Goal: Find specific page/section: Find specific page/section

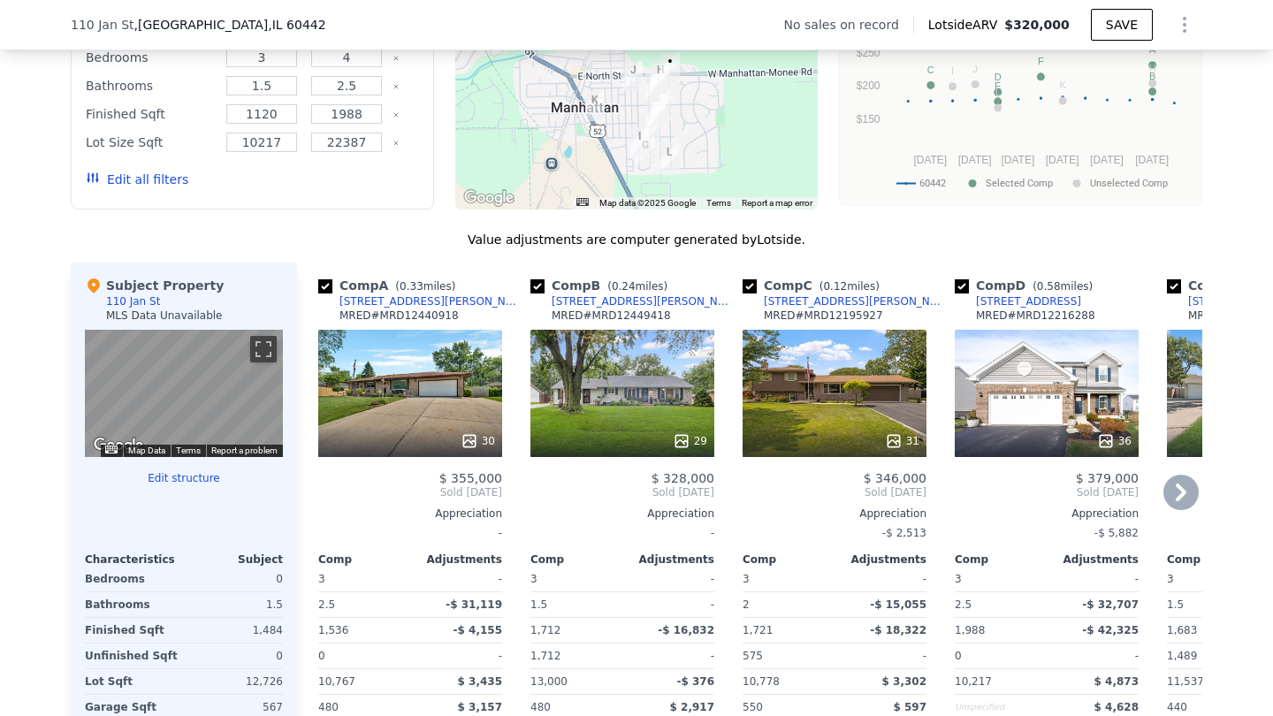
scroll to position [1508, 0]
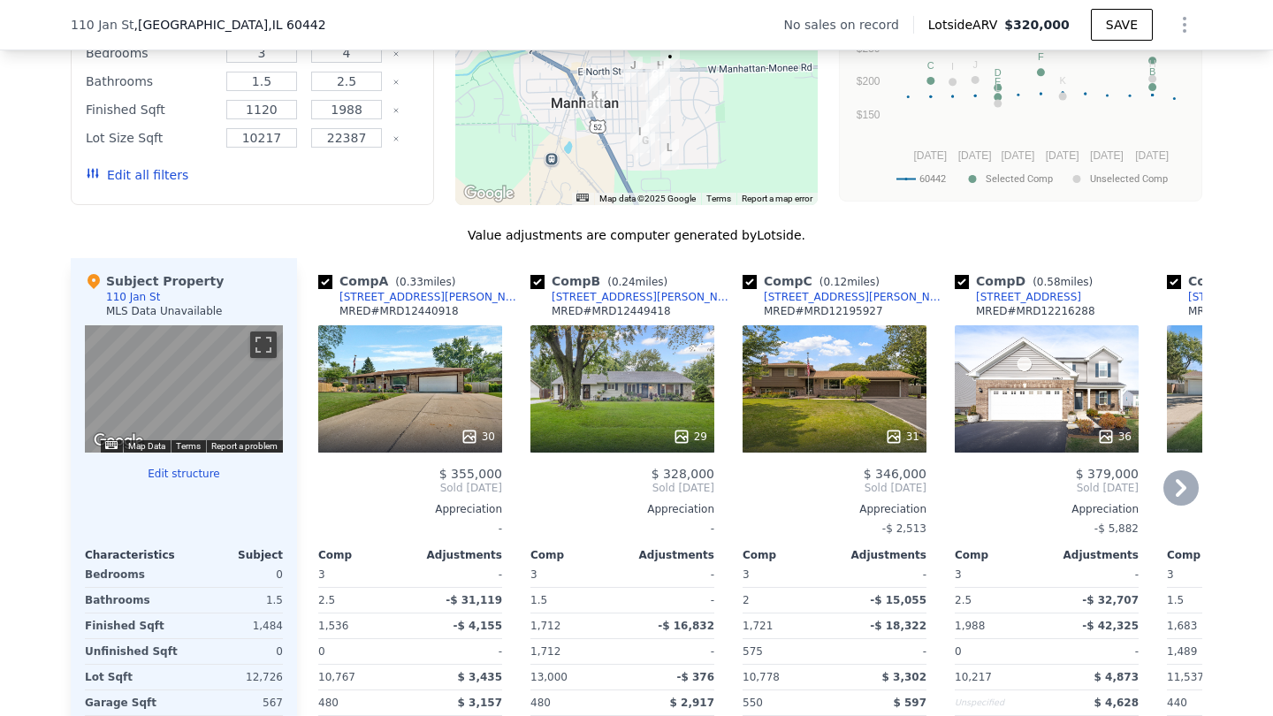
click at [752, 277] on input "checkbox" at bounding box center [749, 282] width 14 height 14
checkbox input "false"
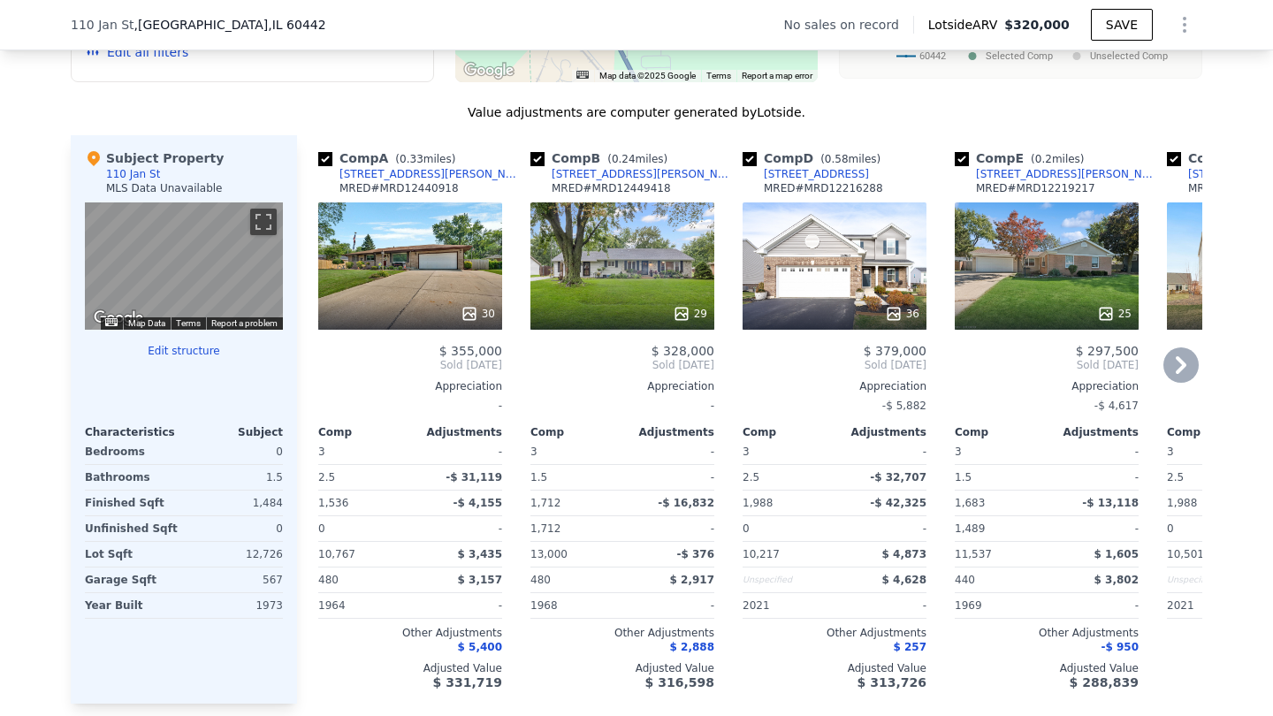
scroll to position [1637, 0]
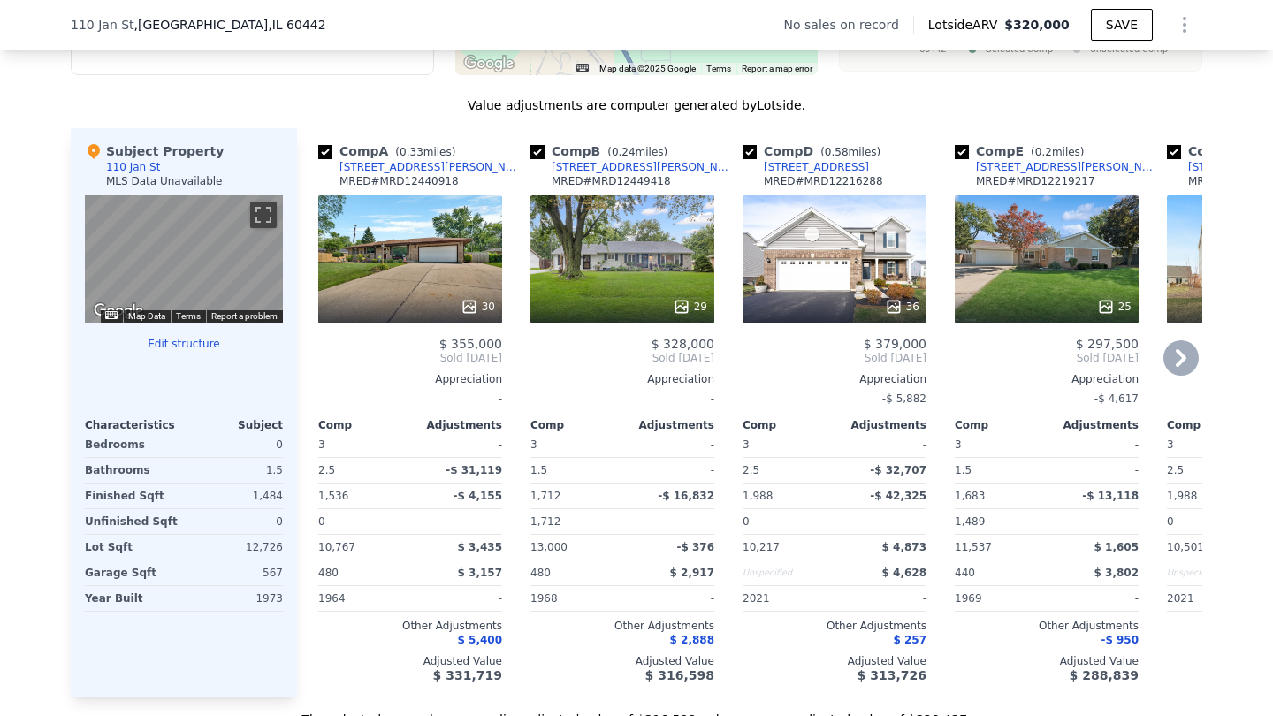
click at [754, 156] on input "checkbox" at bounding box center [749, 152] width 14 height 14
checkbox input "false"
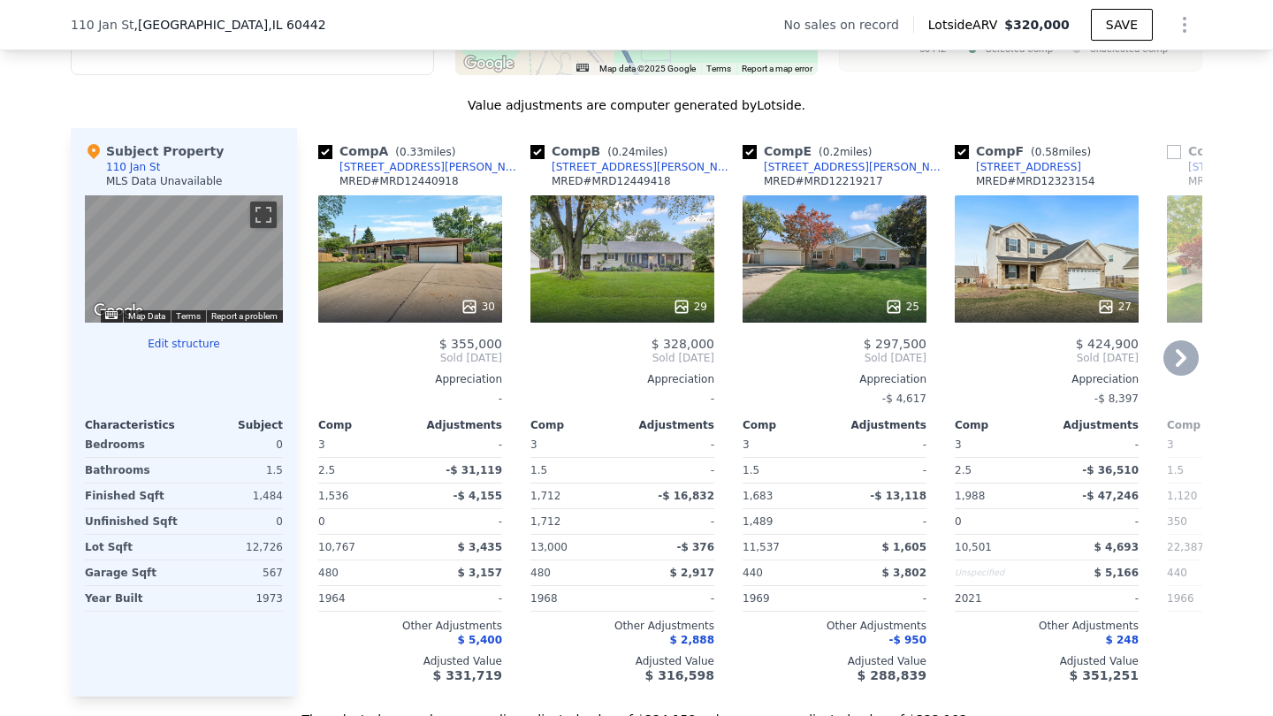
click at [962, 149] on input "checkbox" at bounding box center [961, 152] width 14 height 14
checkbox input "false"
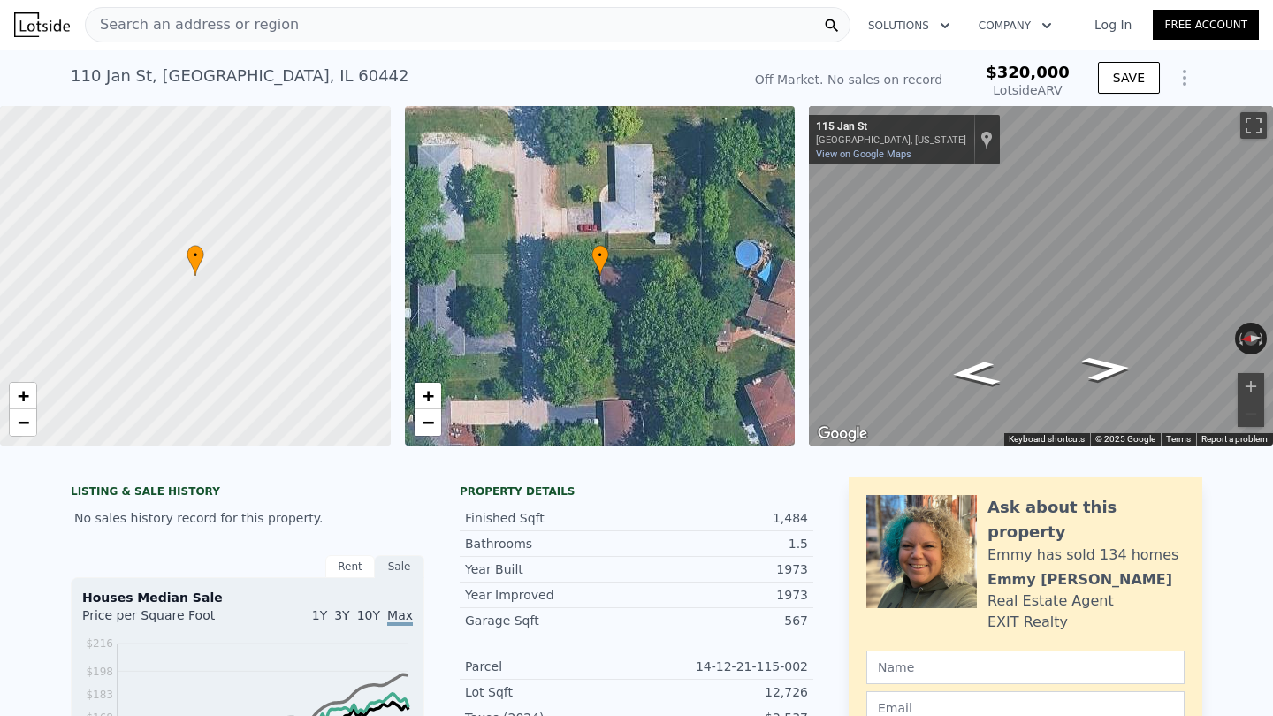
scroll to position [0, 0]
click at [1098, 365] on icon "Go South, Jan St" at bounding box center [1106, 368] width 92 height 36
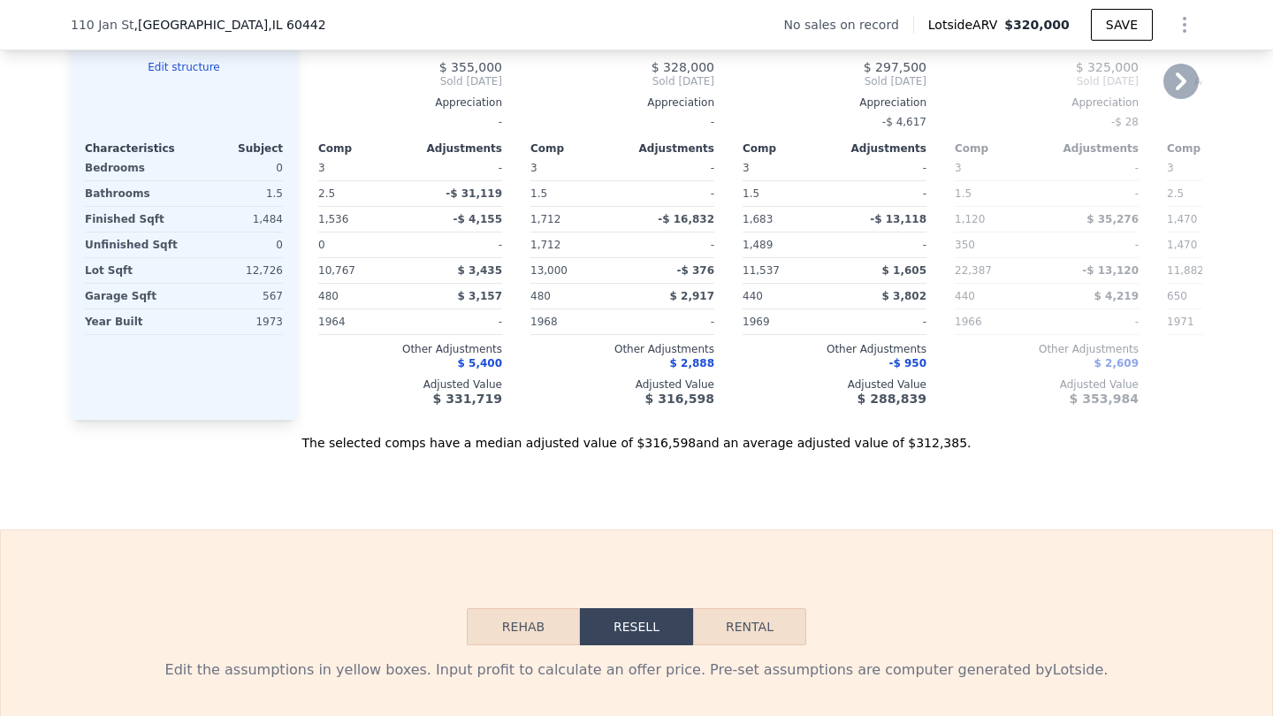
scroll to position [1919, 0]
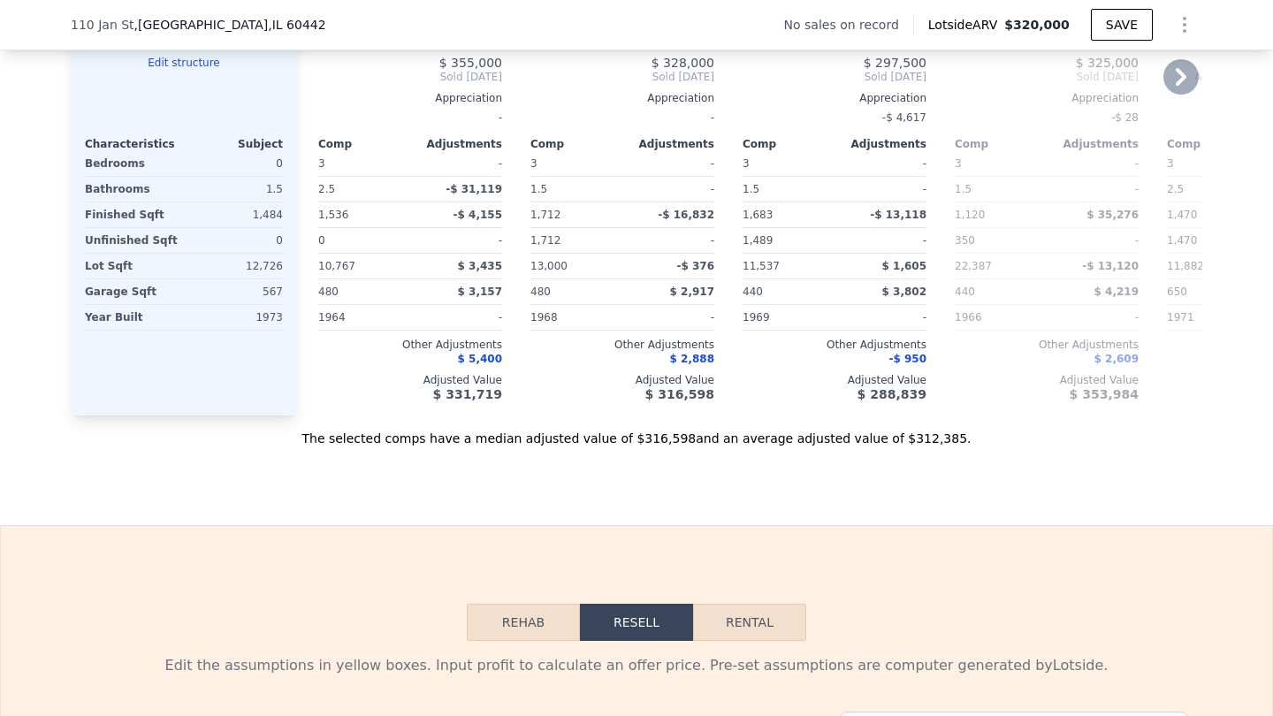
click at [526, 628] on button "Rehab" at bounding box center [523, 622] width 113 height 37
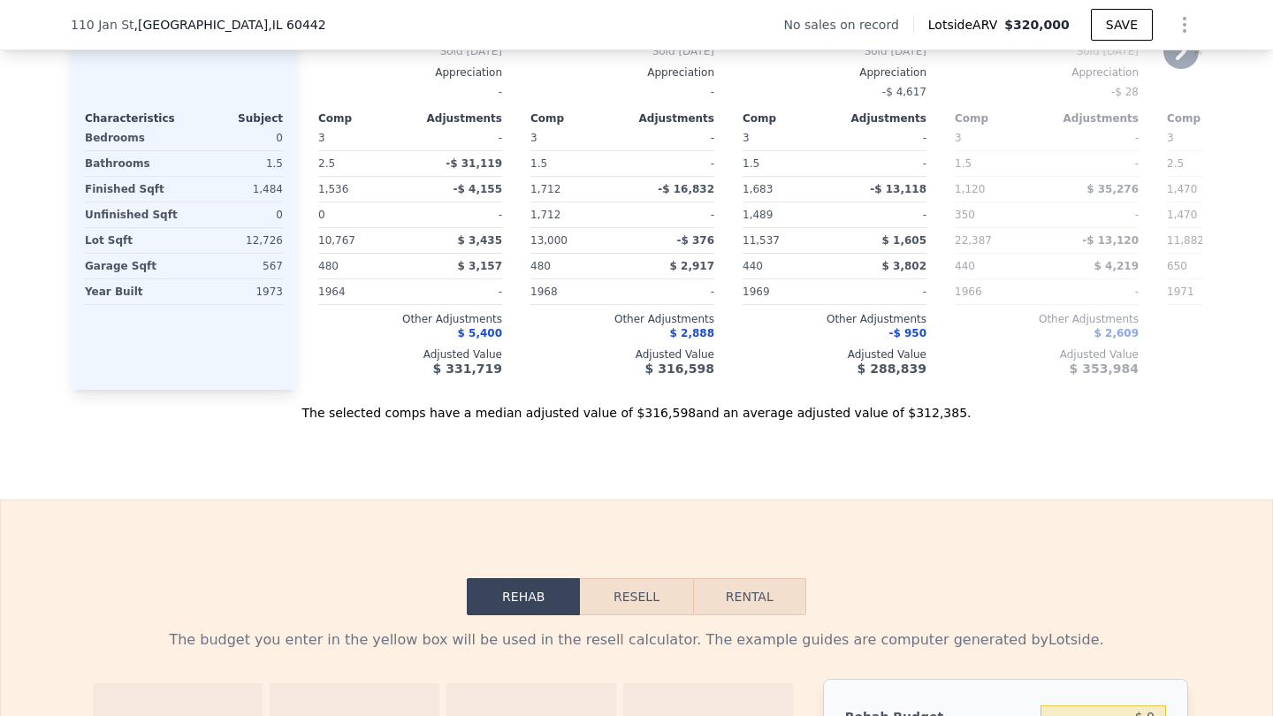
scroll to position [1945, 0]
click at [634, 599] on button "Resell" at bounding box center [636, 595] width 112 height 37
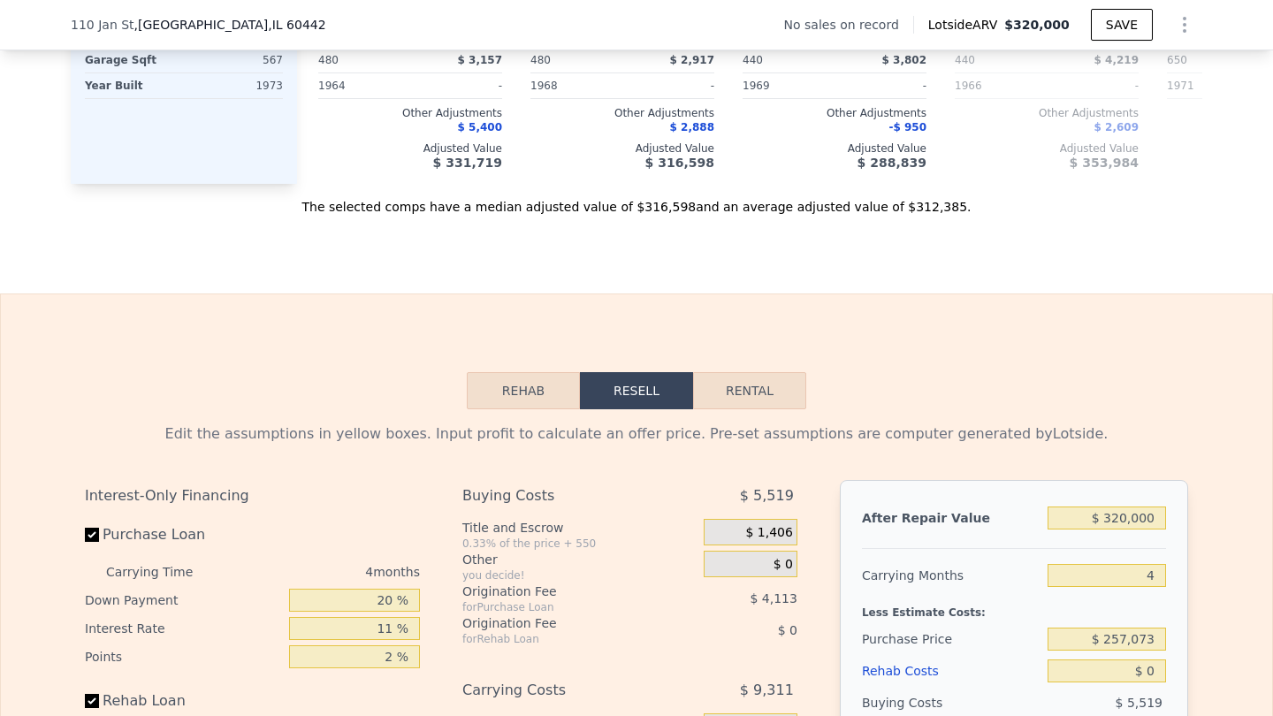
scroll to position [2158, 0]
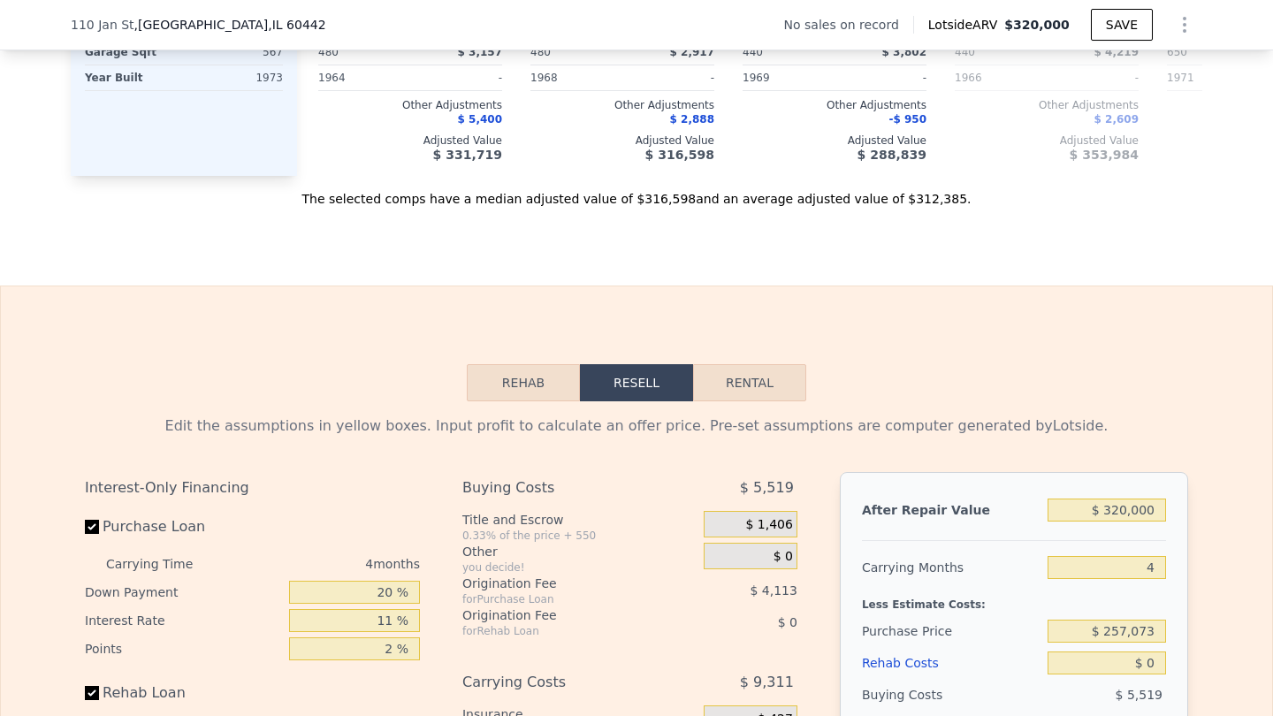
click at [528, 385] on button "Rehab" at bounding box center [523, 382] width 113 height 37
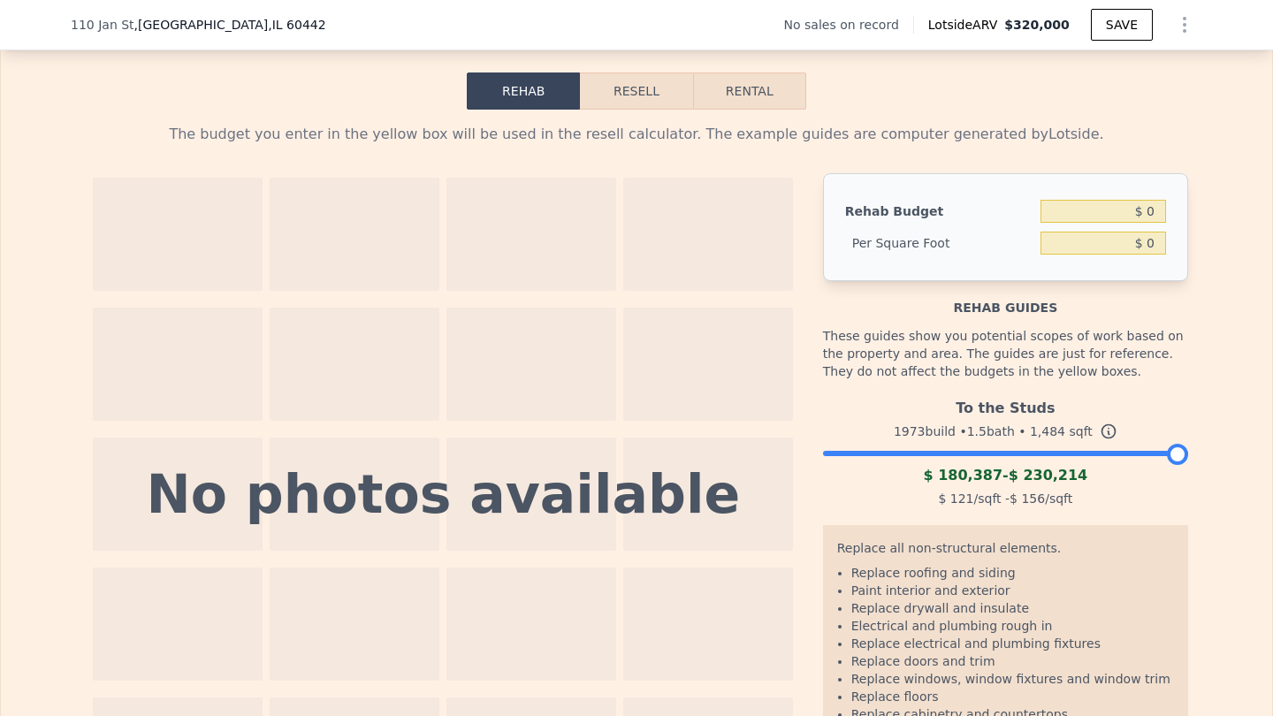
scroll to position [2455, 0]
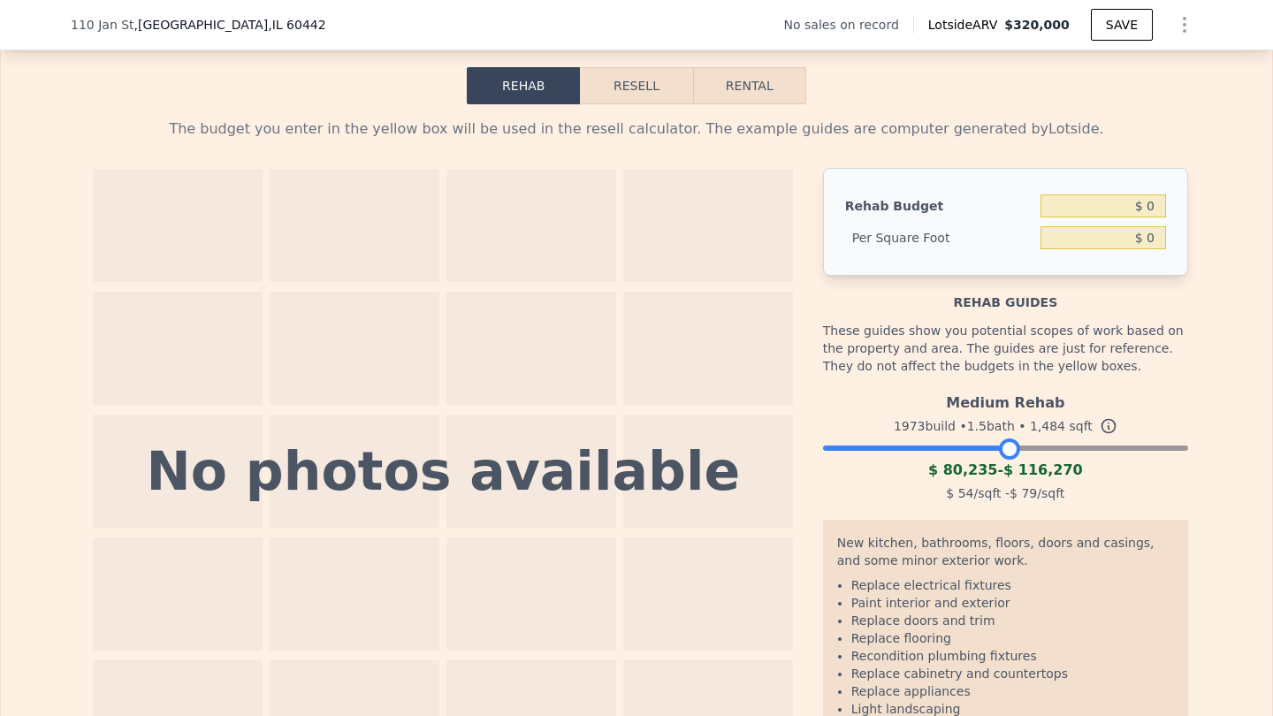
drag, startPoint x: 1178, startPoint y: 446, endPoint x: 1010, endPoint y: 443, distance: 167.9
click at [1010, 443] on div at bounding box center [1009, 448] width 21 height 21
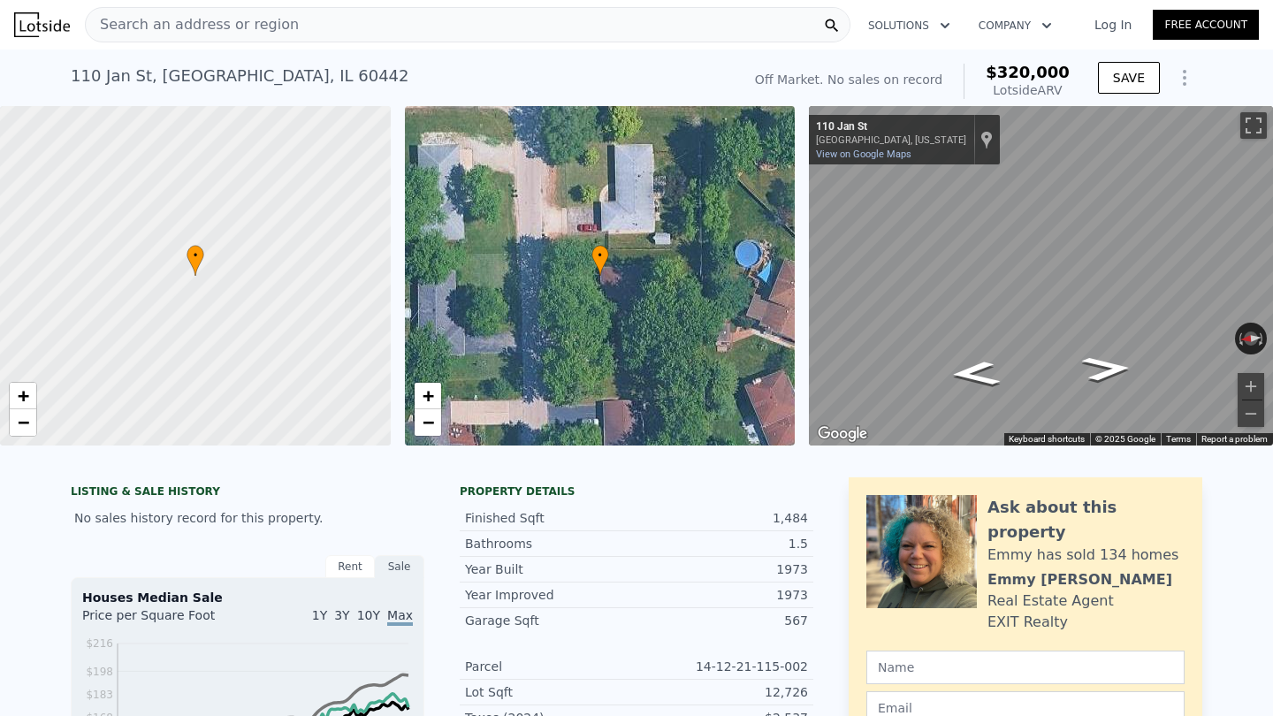
scroll to position [0, 0]
checkbox input "true"
